Goal: Task Accomplishment & Management: Use online tool/utility

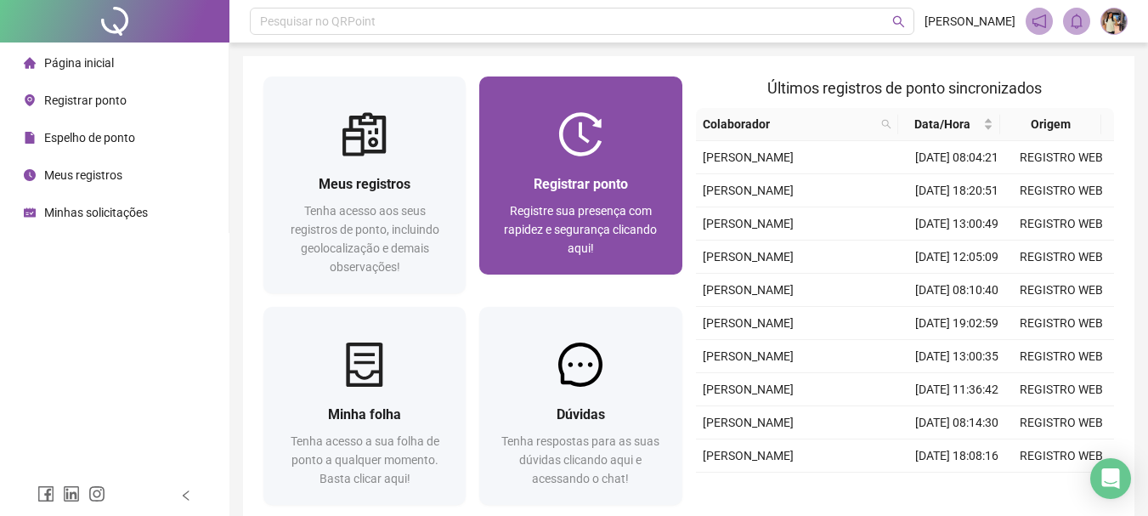
click at [614, 172] on div "Registrar ponto Registre sua presença com rapidez e segurança clicando aqui!" at bounding box center [580, 215] width 202 height 118
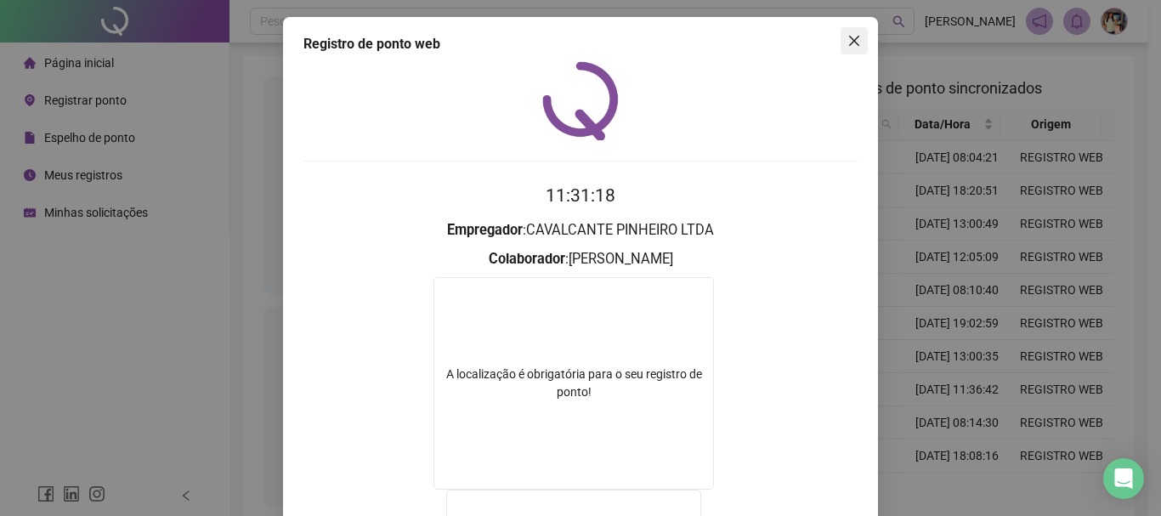
click at [853, 49] on button "Close" at bounding box center [854, 40] width 27 height 27
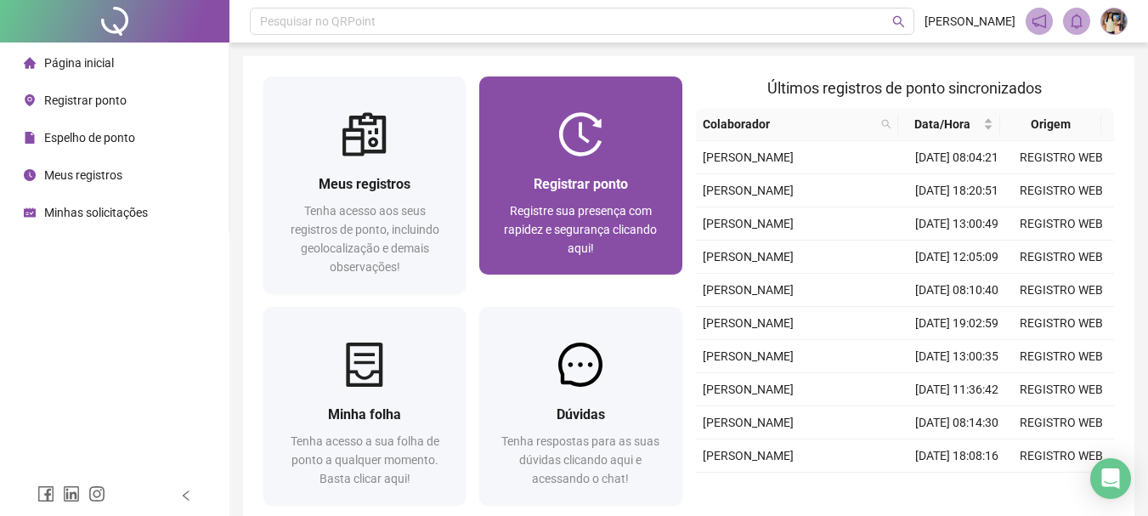
click at [524, 167] on div "Registrar ponto Registre sua presença com rapidez e segurança clicando aqui!" at bounding box center [580, 215] width 202 height 118
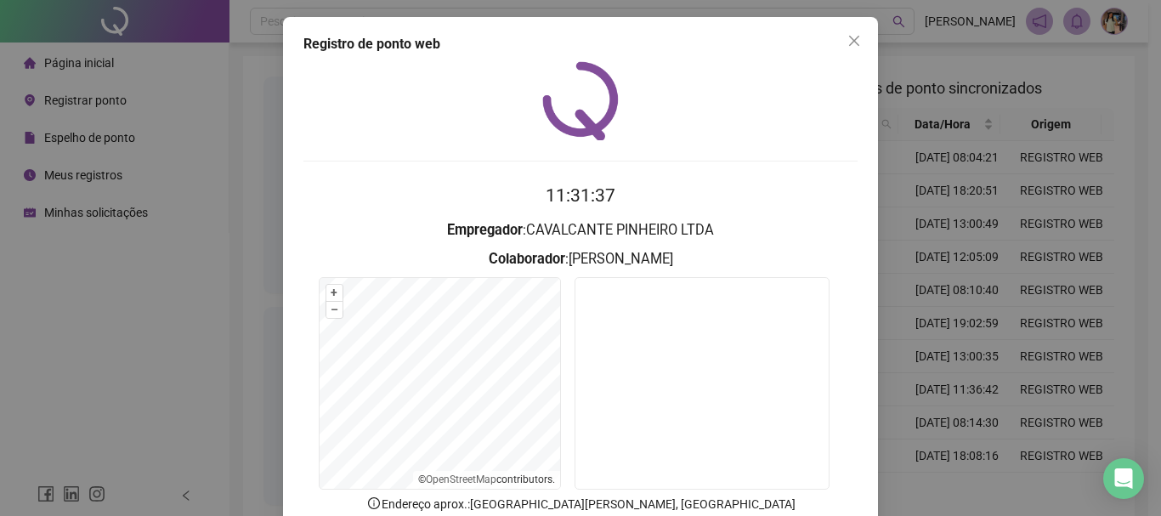
scroll to position [110, 0]
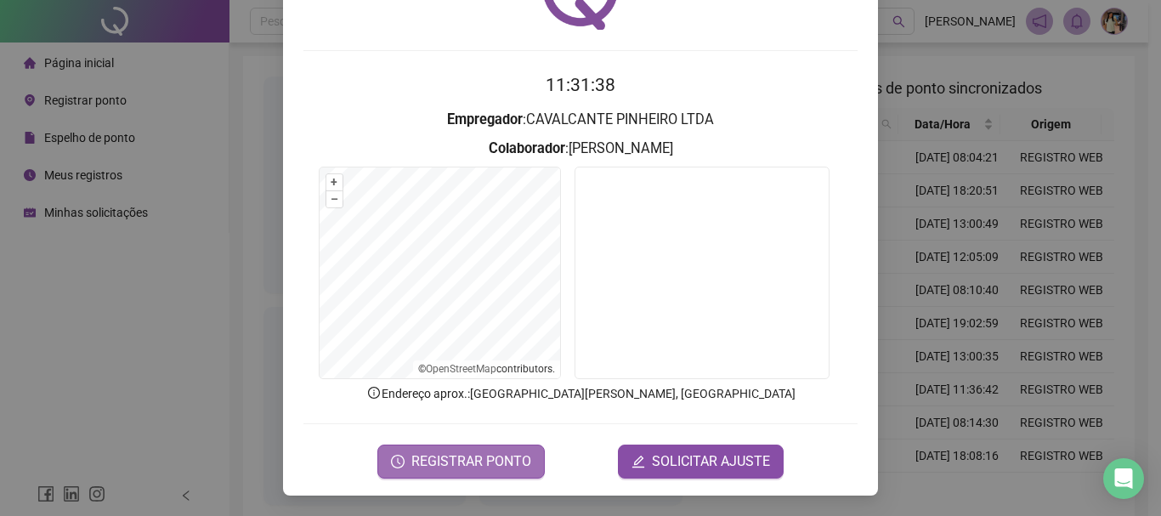
click at [469, 464] on span "REGISTRAR PONTO" at bounding box center [471, 461] width 120 height 20
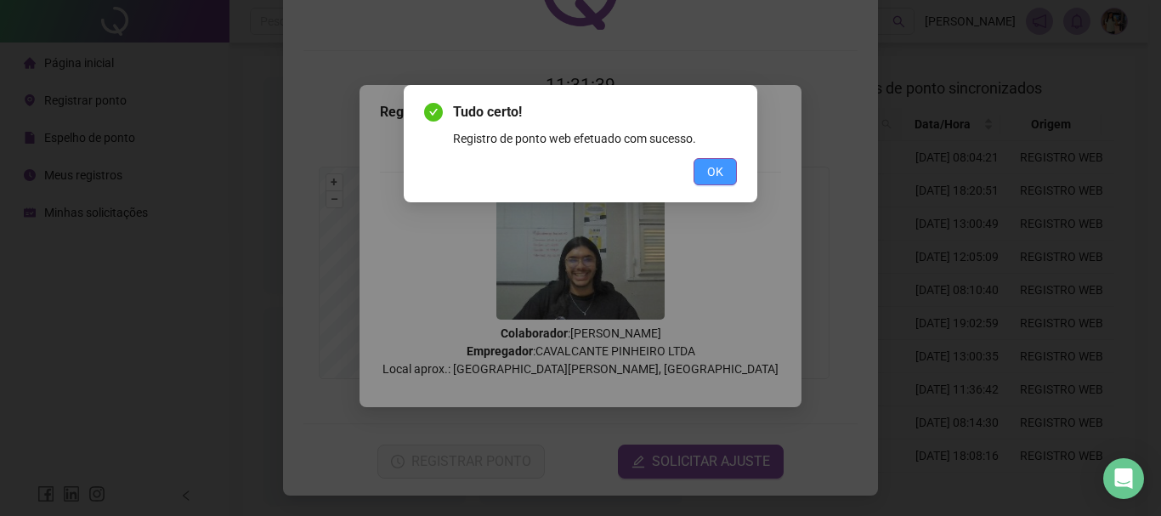
click at [711, 178] on span "OK" at bounding box center [715, 171] width 16 height 19
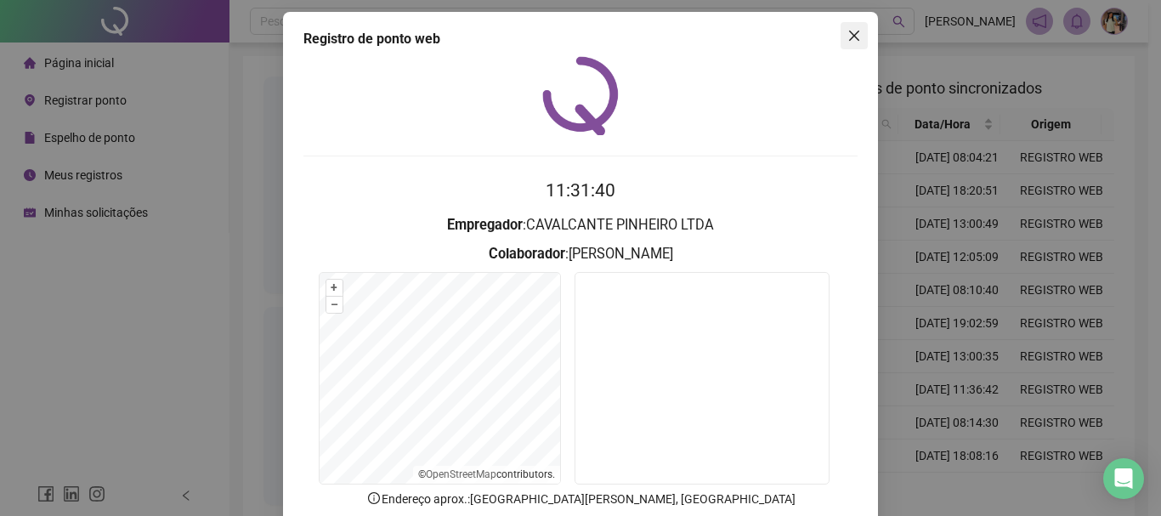
scroll to position [0, 0]
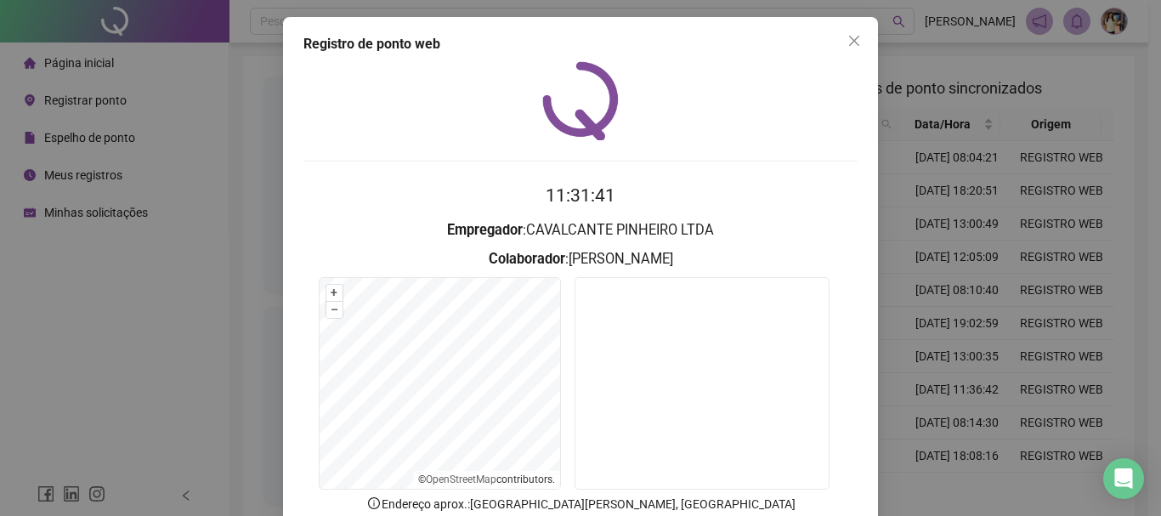
click at [856, 48] on button "Close" at bounding box center [854, 40] width 27 height 27
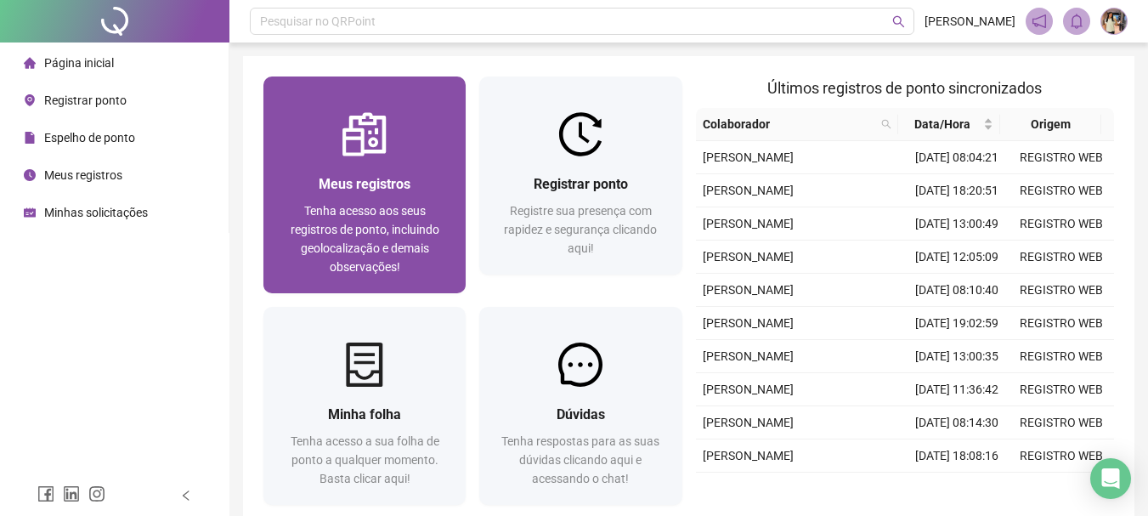
click at [405, 142] on div at bounding box center [364, 134] width 202 height 44
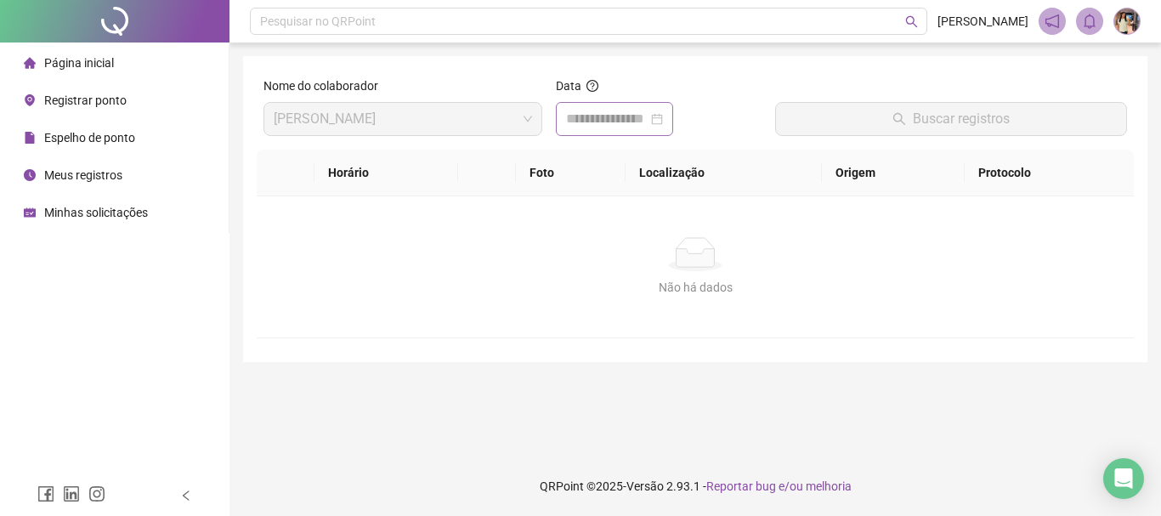
click at [663, 119] on div at bounding box center [614, 119] width 97 height 20
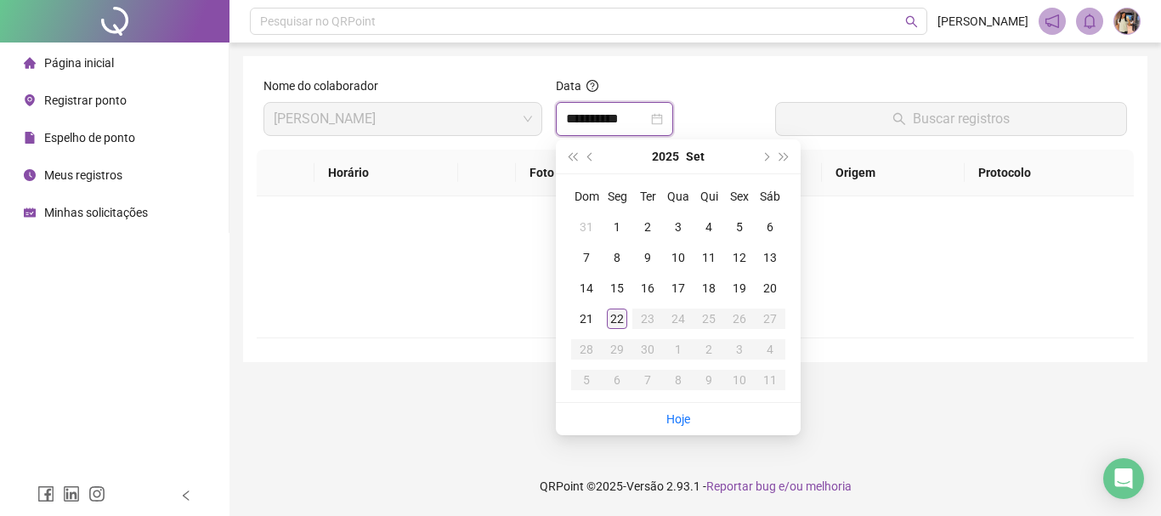
type input "**********"
click at [609, 319] on div "22" at bounding box center [617, 319] width 20 height 20
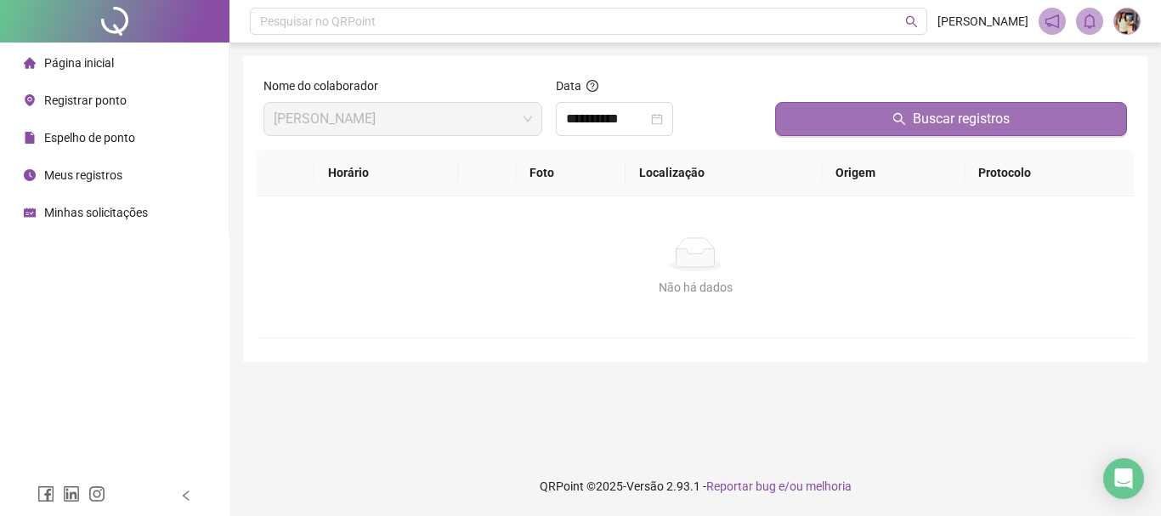
click at [855, 123] on button "Buscar registros" at bounding box center [951, 119] width 352 height 34
